Goal: Find specific page/section: Find specific page/section

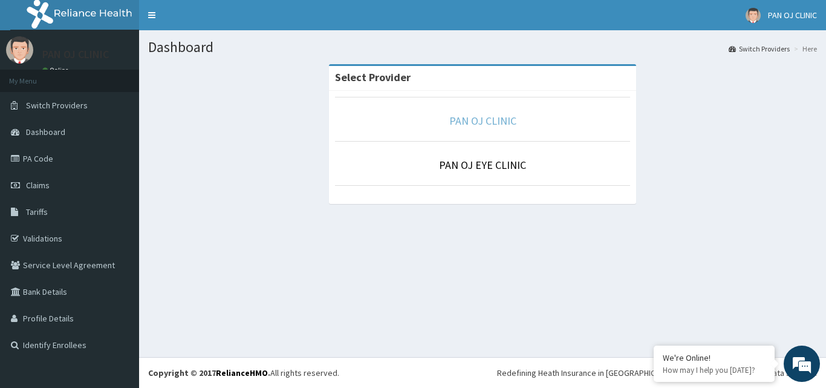
click at [492, 125] on link "PAN OJ CLINIC" at bounding box center [482, 121] width 67 height 14
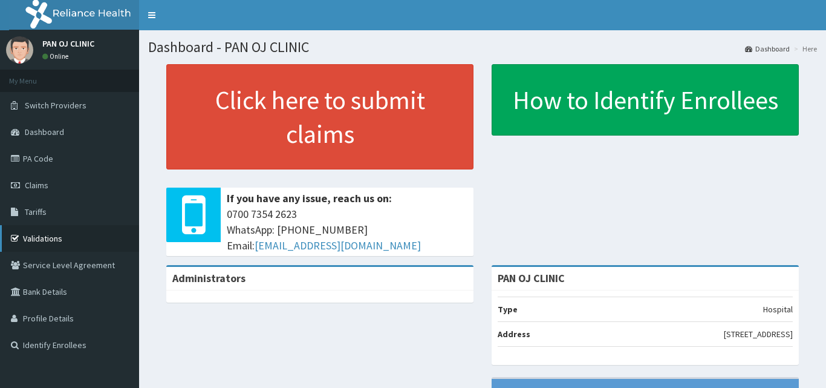
click at [43, 225] on link "Validations" at bounding box center [69, 238] width 139 height 27
